Goal: Complete application form

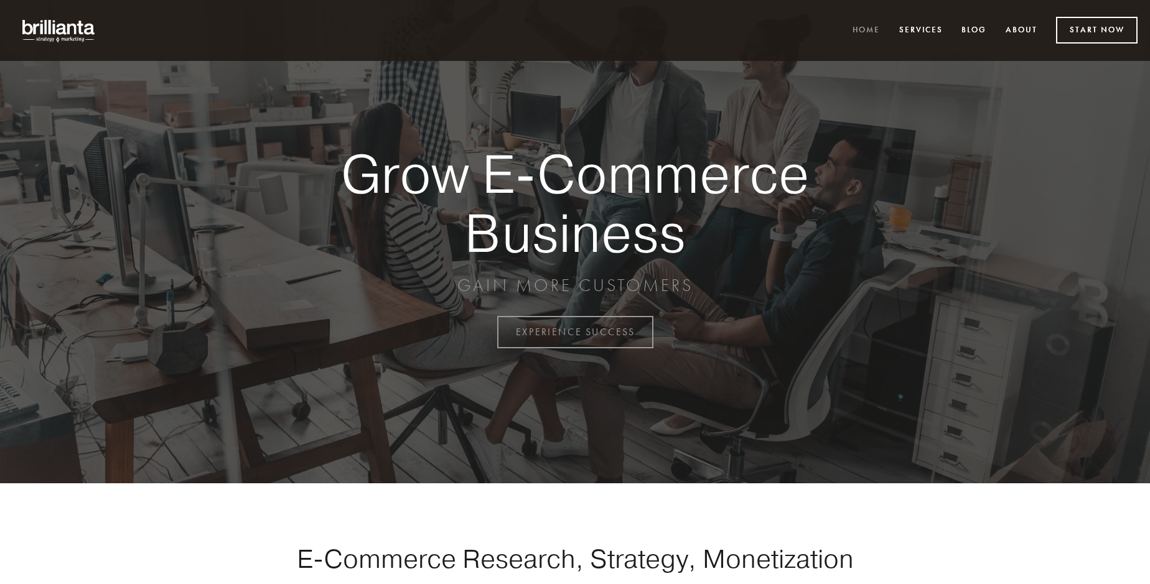
scroll to position [3262, 0]
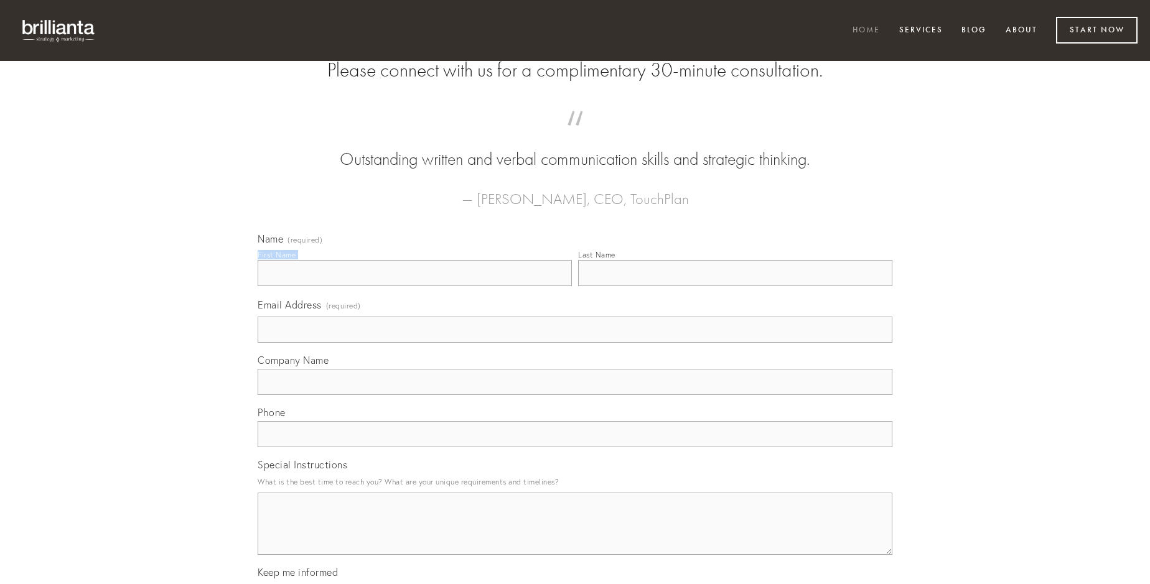
type input "[PERSON_NAME]"
click at [735, 286] on input "Last Name" at bounding box center [735, 273] width 314 height 26
type input "[PERSON_NAME]"
click at [575, 343] on input "Email Address (required)" at bounding box center [575, 330] width 635 height 26
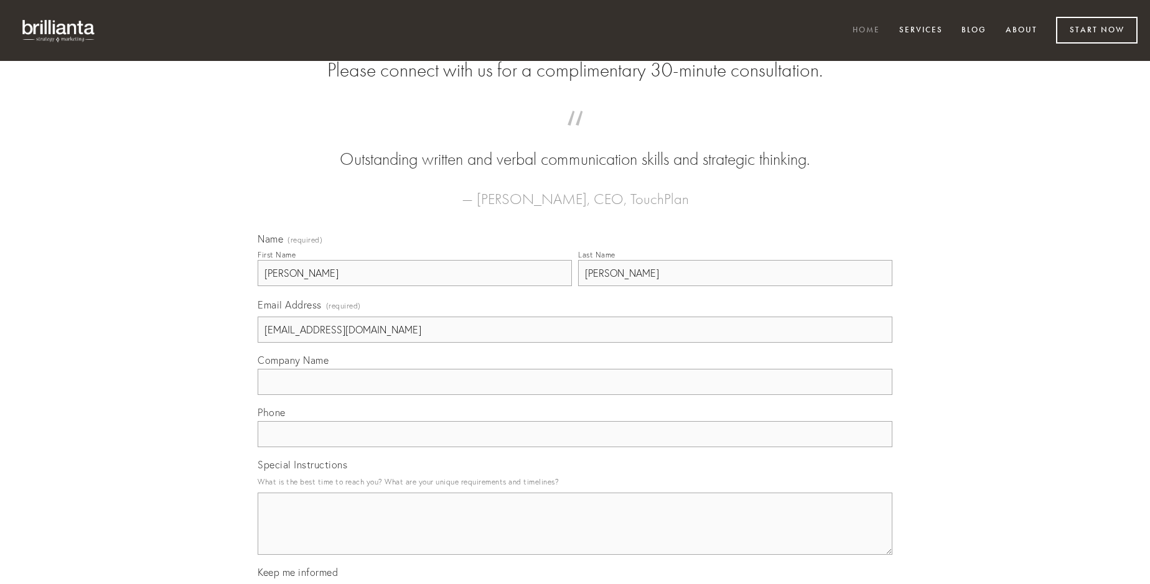
type input "[EMAIL_ADDRESS][DOMAIN_NAME]"
click at [575, 395] on input "Company Name" at bounding box center [575, 382] width 635 height 26
type input "veritatis"
click at [575, 447] on input "text" at bounding box center [575, 434] width 635 height 26
click at [575, 535] on textarea "Special Instructions" at bounding box center [575, 524] width 635 height 62
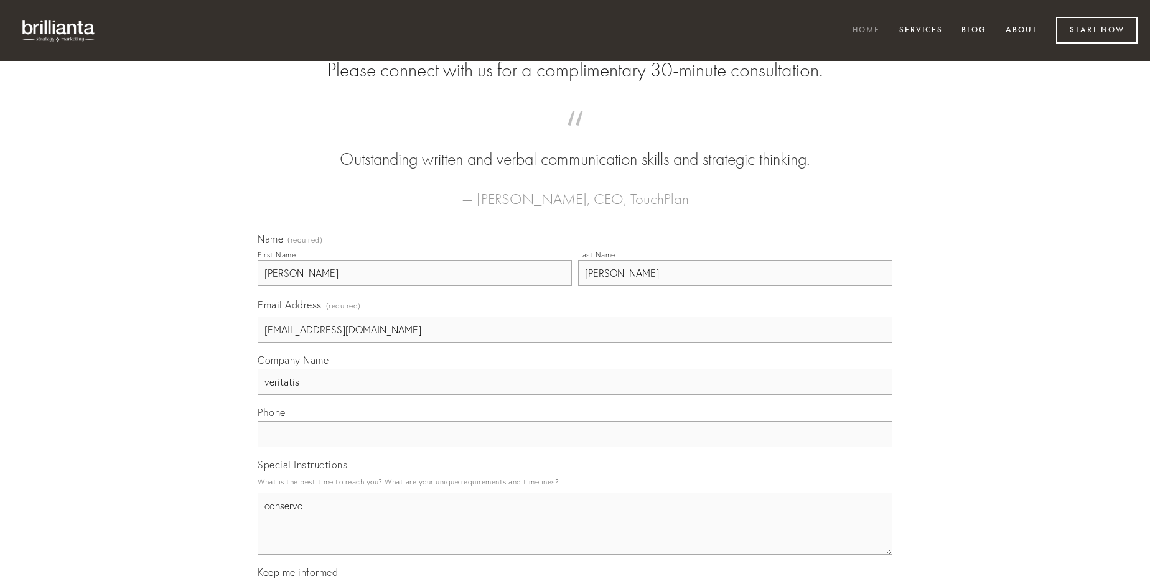
type textarea "conservo"
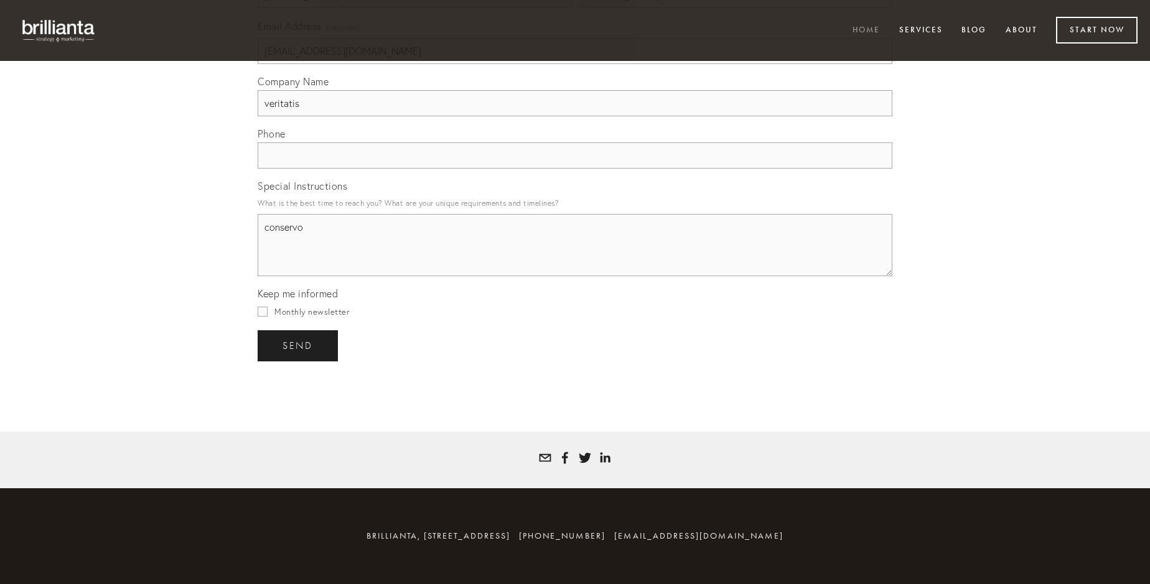
click at [299, 345] on span "send" at bounding box center [297, 345] width 30 height 11
